Goal: Task Accomplishment & Management: Complete application form

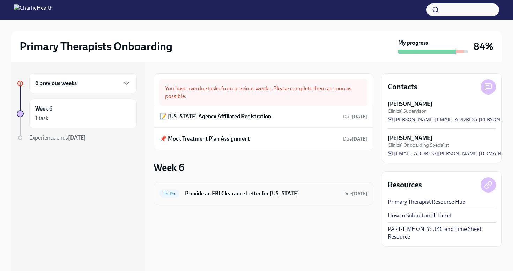
click at [178, 193] on span "To Do" at bounding box center [170, 193] width 20 height 5
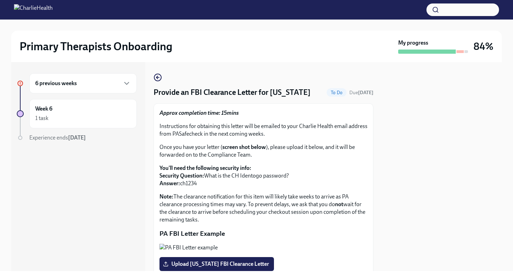
click at [368, 174] on div "Approx completion time: 15mins Instructions for obtaining this letter will be e…" at bounding box center [264, 195] width 220 height 185
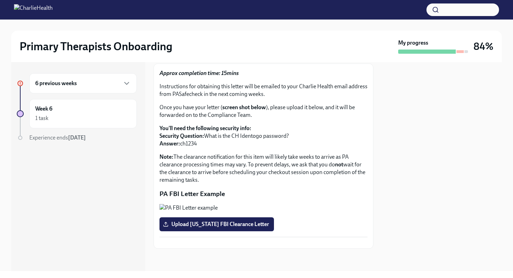
scroll to position [118, 0]
click at [242, 221] on span "Upload [US_STATE] FBI Clearance Letter" at bounding box center [217, 224] width 105 height 7
click at [0, 0] on input "Upload [US_STATE] FBI Clearance Letter" at bounding box center [0, 0] width 0 height 0
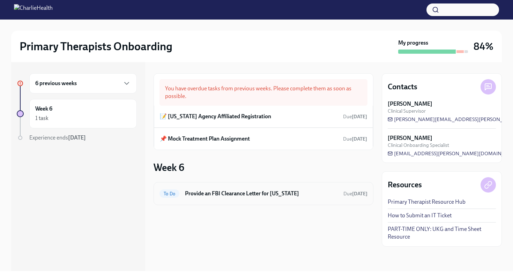
click at [212, 195] on h6 "Provide an FBI Clearance Letter for [US_STATE]" at bounding box center [261, 194] width 153 height 8
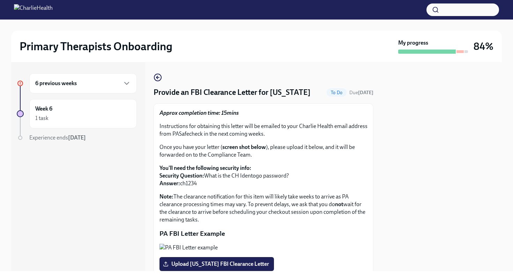
click at [405, 228] on div at bounding box center [442, 166] width 120 height 209
click at [362, 233] on p "PA FBI Letter Example" at bounding box center [264, 233] width 208 height 9
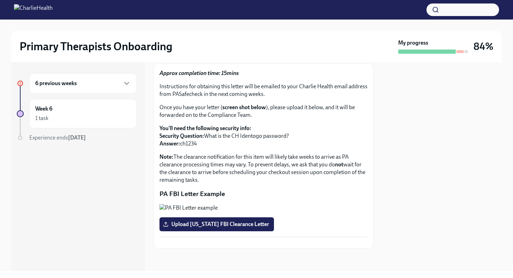
scroll to position [118, 0]
click at [249, 221] on span "Upload [US_STATE] FBI Clearance Letter" at bounding box center [217, 224] width 105 height 7
click at [0, 0] on input "Upload [US_STATE] FBI Clearance Letter" at bounding box center [0, 0] width 0 height 0
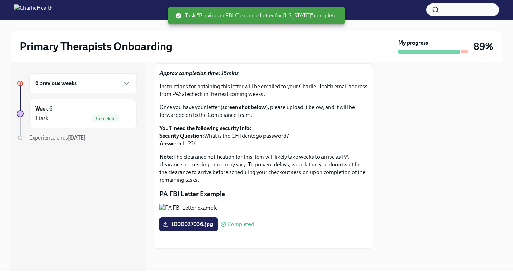
click at [409, 216] on div at bounding box center [442, 166] width 120 height 209
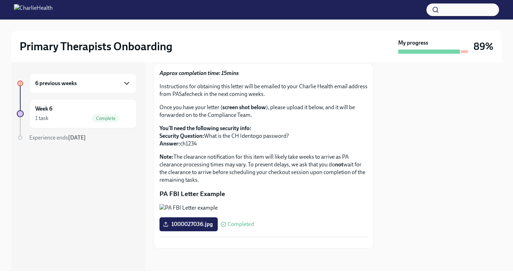
click at [123, 86] on icon "button" at bounding box center [127, 83] width 8 height 8
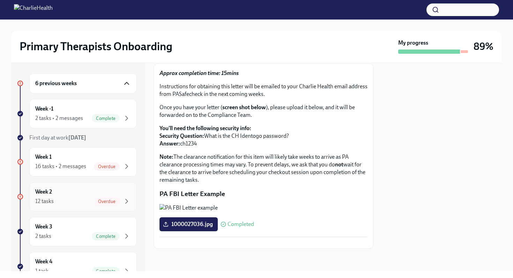
click at [104, 201] on span "Overdue" at bounding box center [107, 201] width 26 height 5
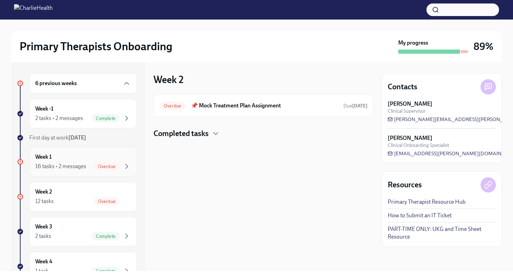
click at [107, 169] on span "Overdue" at bounding box center [107, 166] width 26 height 5
